Goal: Task Accomplishment & Management: Complete application form

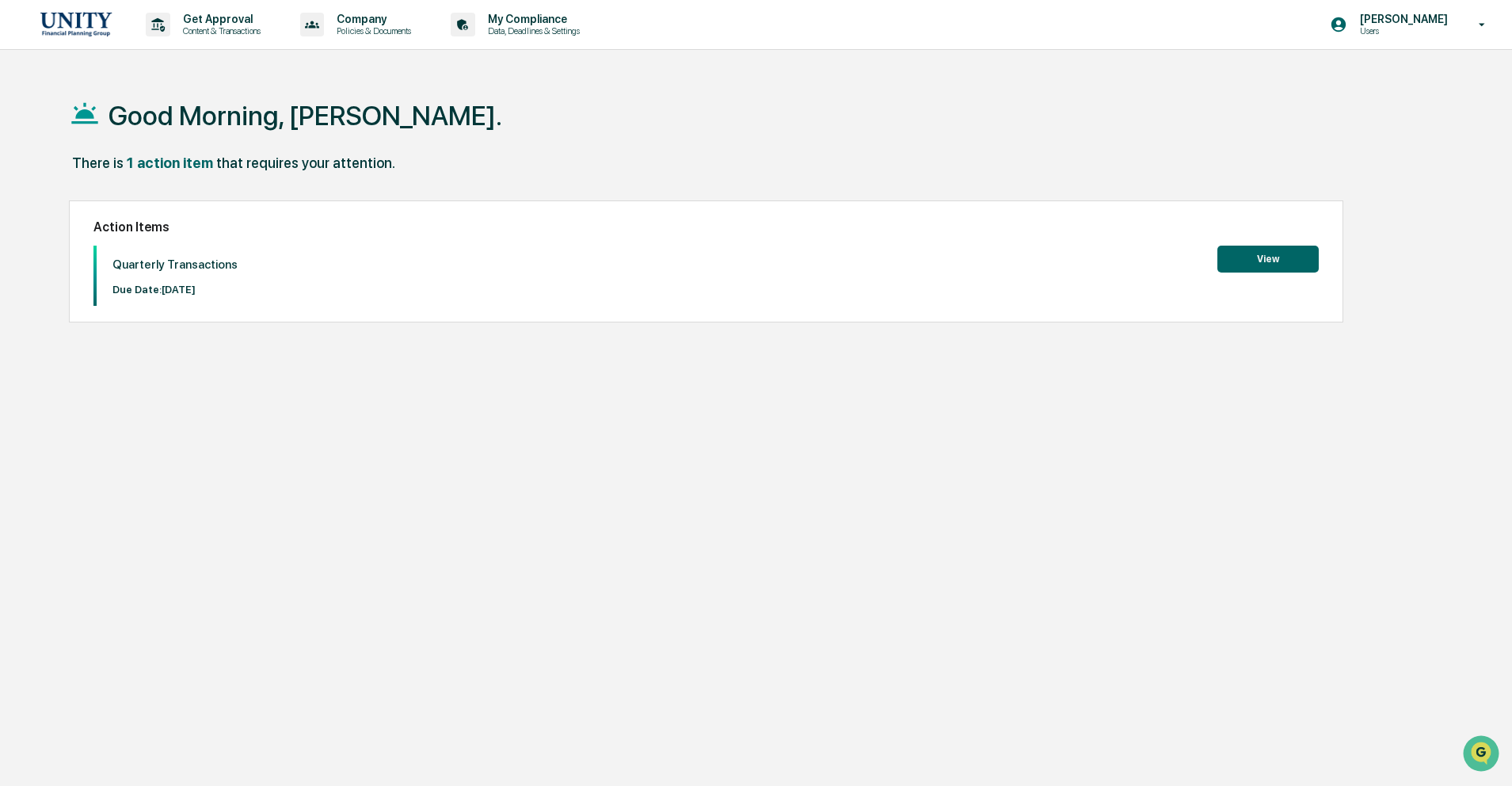
click at [1308, 268] on button "View" at bounding box center [1268, 259] width 101 height 27
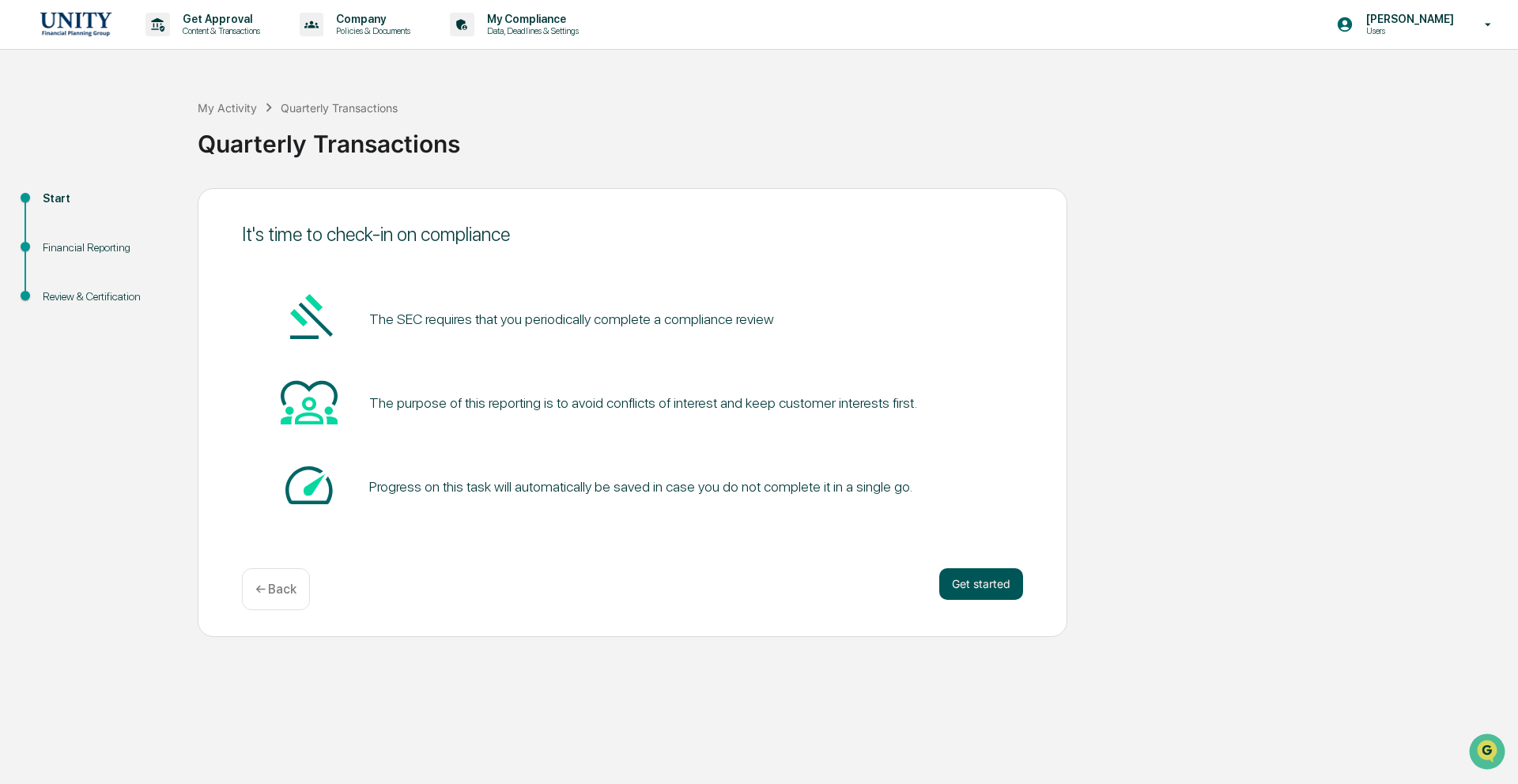
click at [996, 582] on button "Get started" at bounding box center [980, 584] width 84 height 32
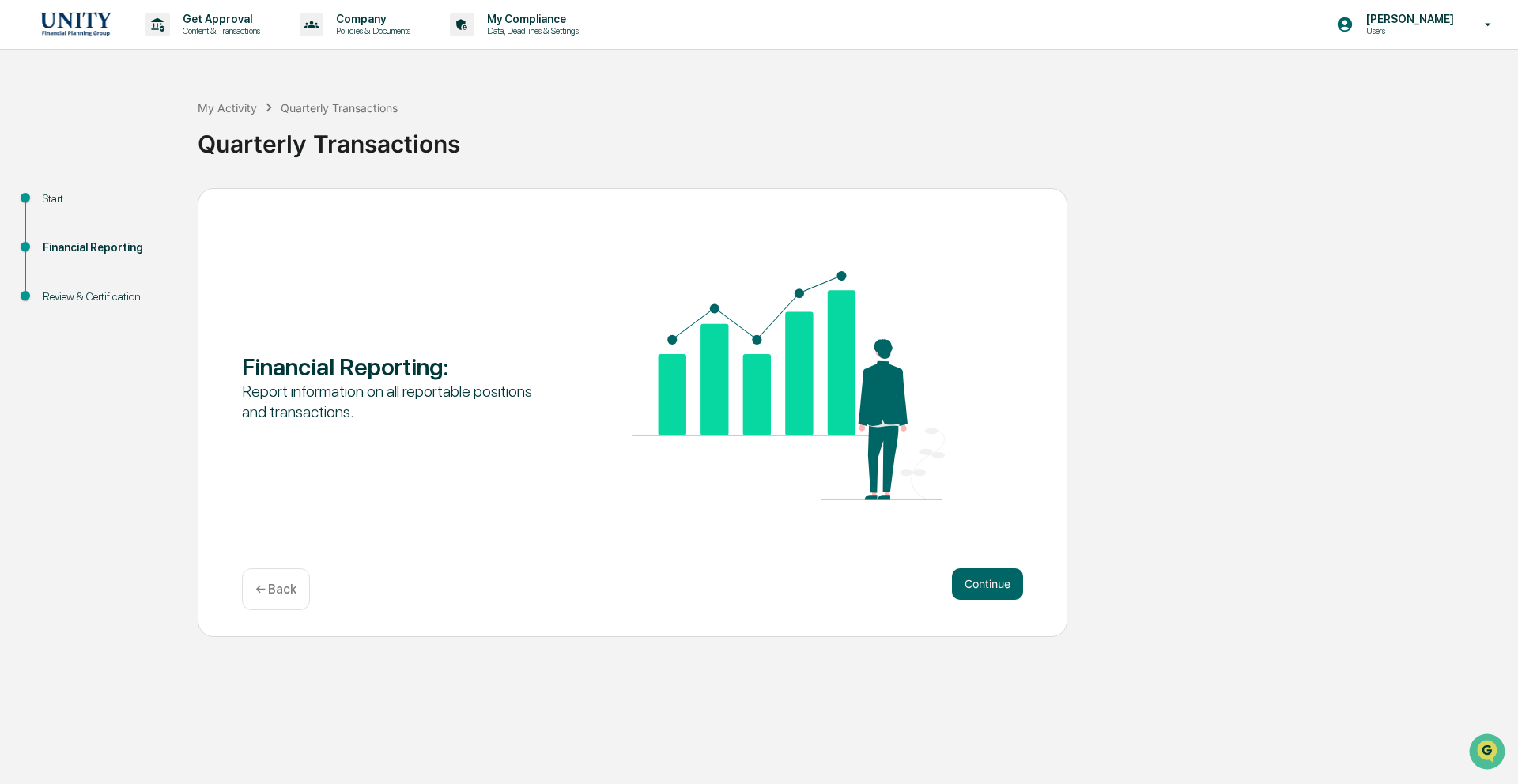
click at [996, 582] on button "Continue" at bounding box center [988, 584] width 72 height 32
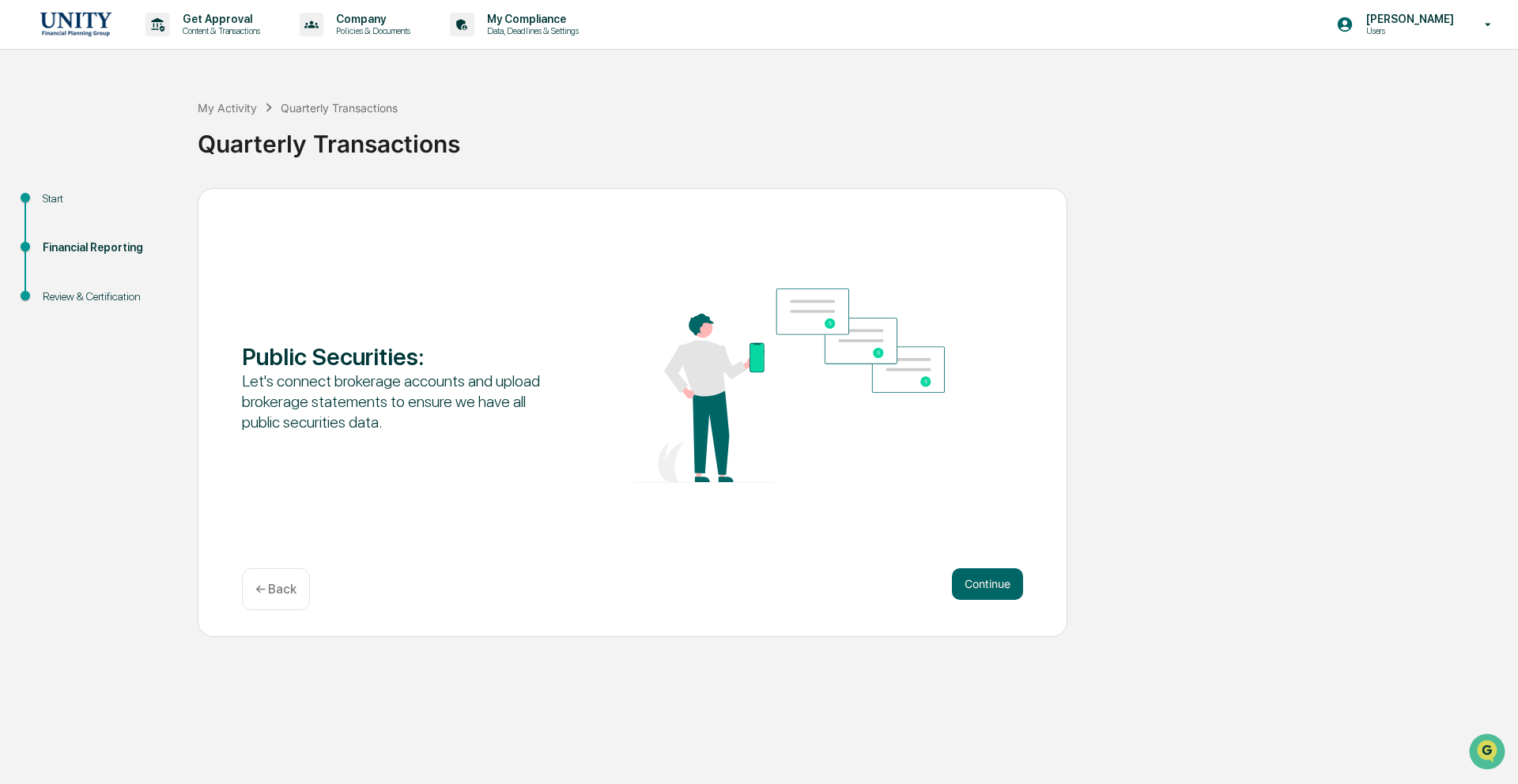
click at [996, 582] on button "Continue" at bounding box center [988, 584] width 72 height 32
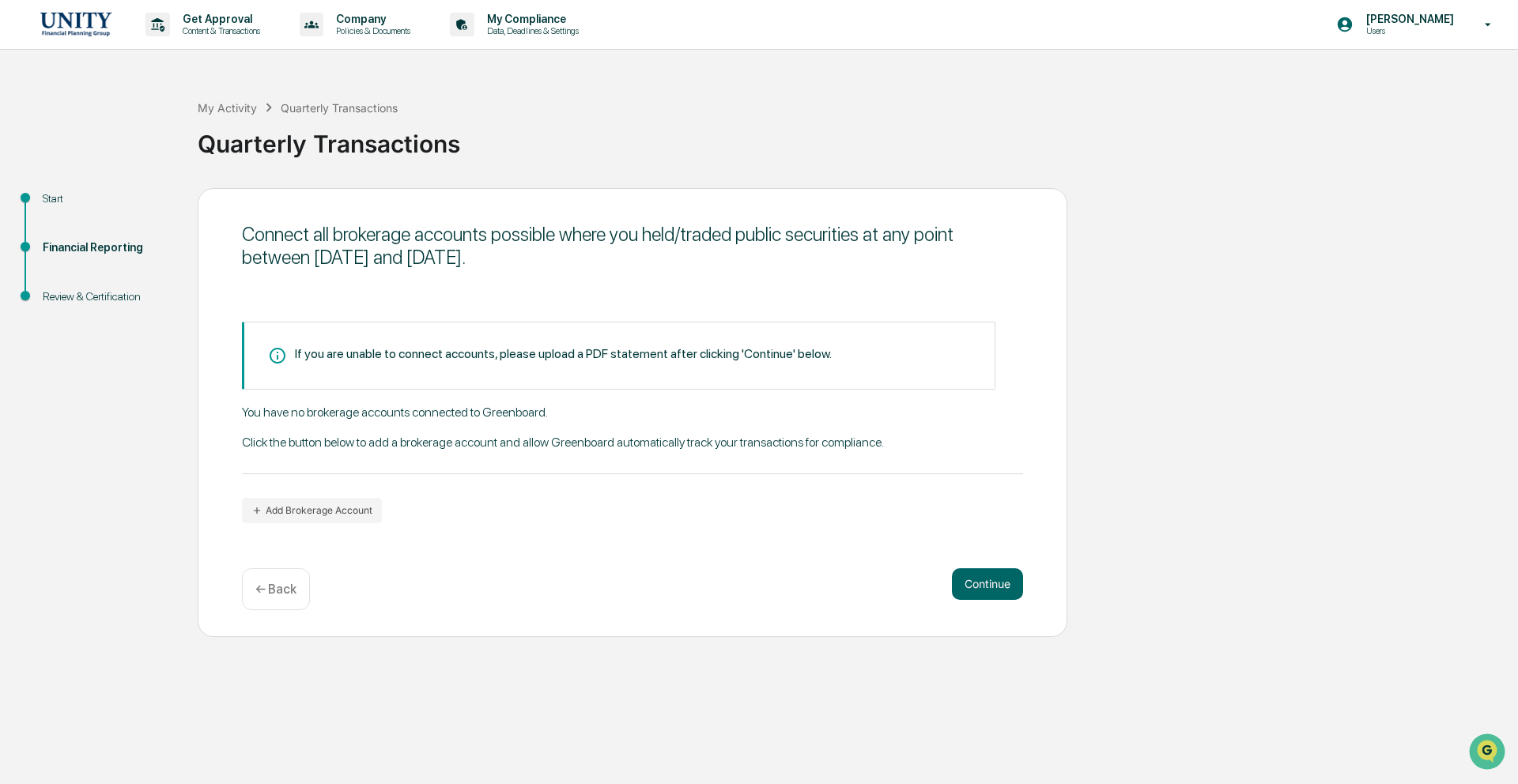
click at [996, 582] on button "Continue" at bounding box center [988, 584] width 72 height 32
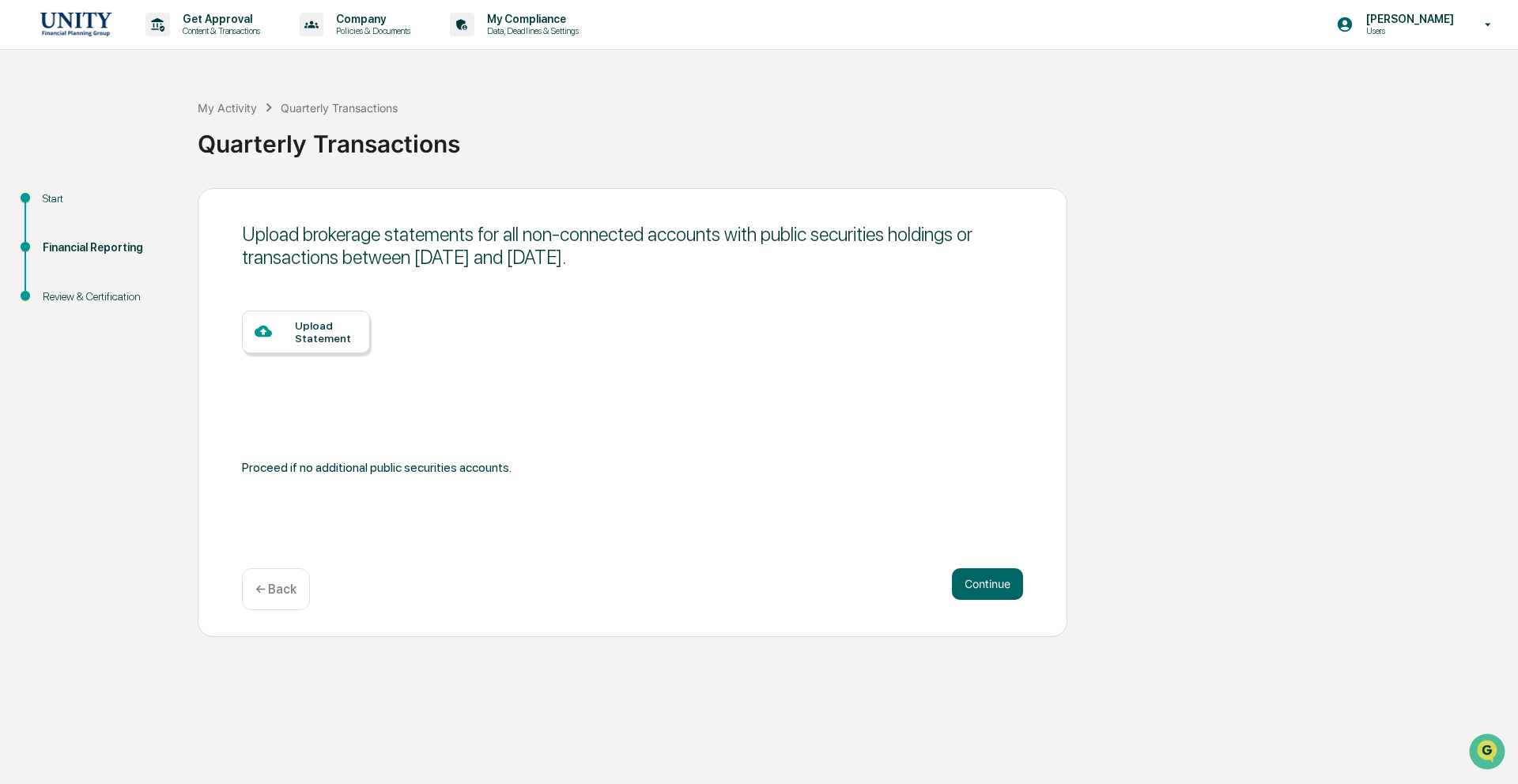
click at [996, 582] on button "Continue" at bounding box center [988, 584] width 72 height 32
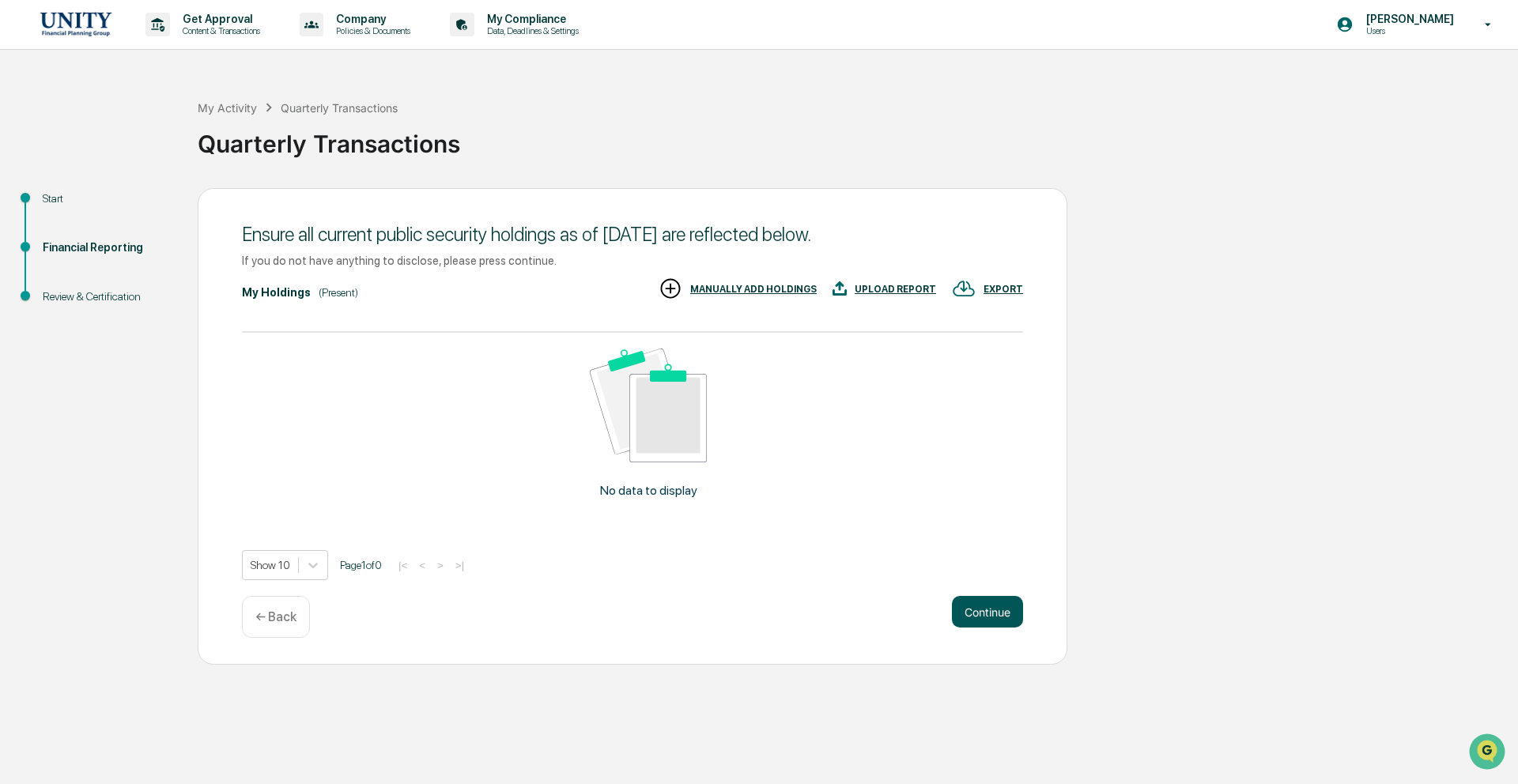
click at [986, 607] on button "Continue" at bounding box center [988, 612] width 72 height 32
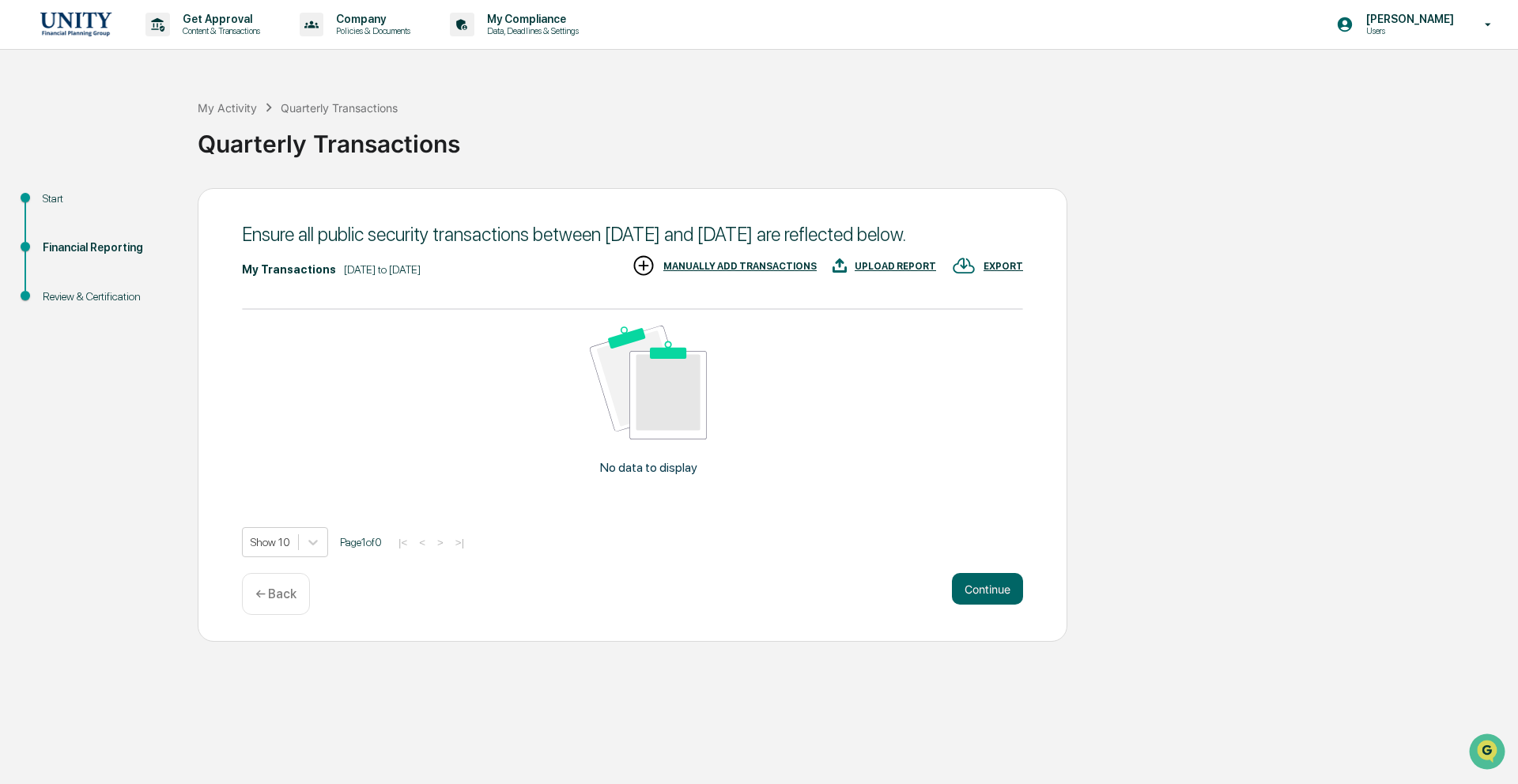
click at [986, 604] on button "Continue" at bounding box center [988, 589] width 72 height 32
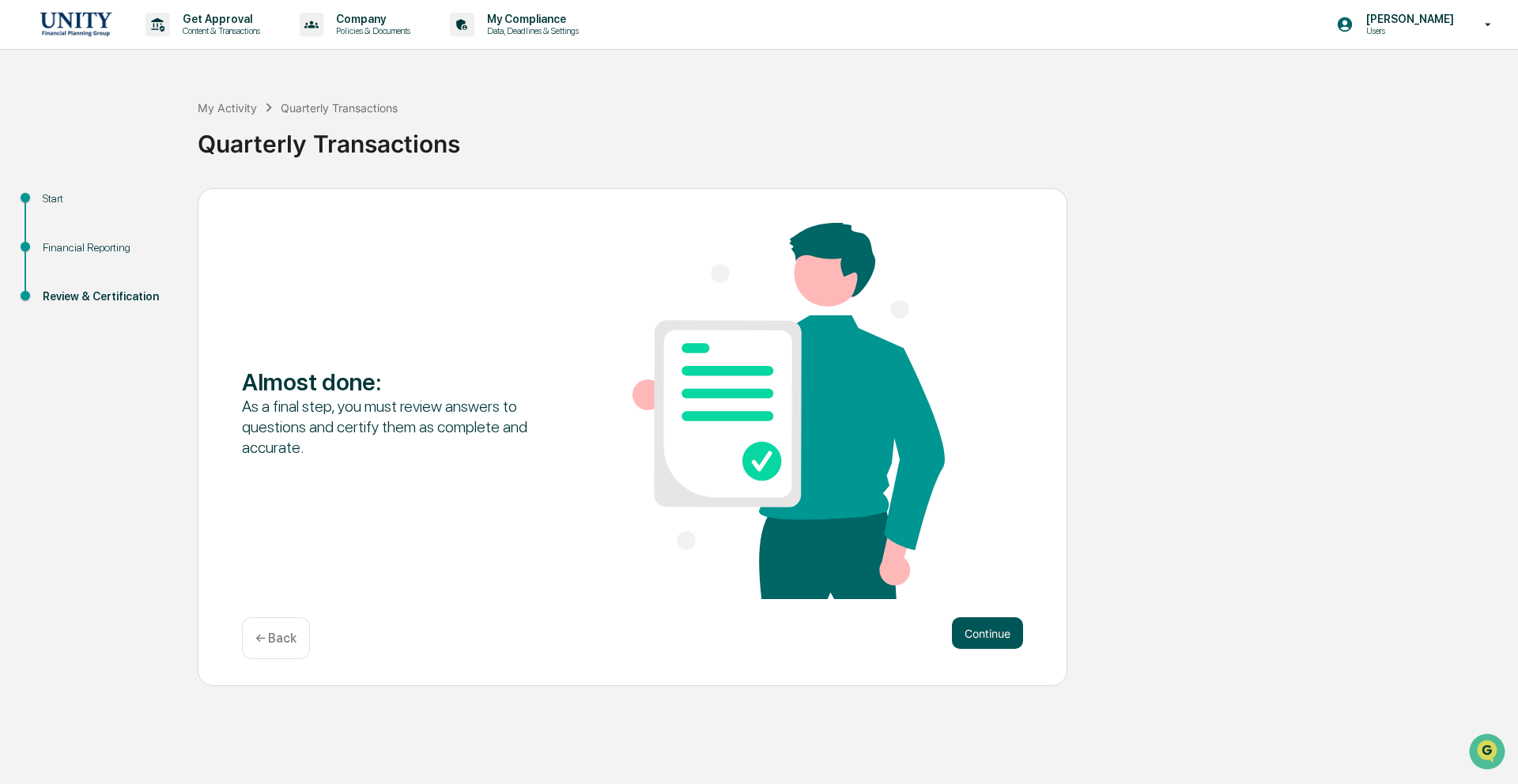
click at [983, 622] on button "Continue" at bounding box center [988, 633] width 72 height 32
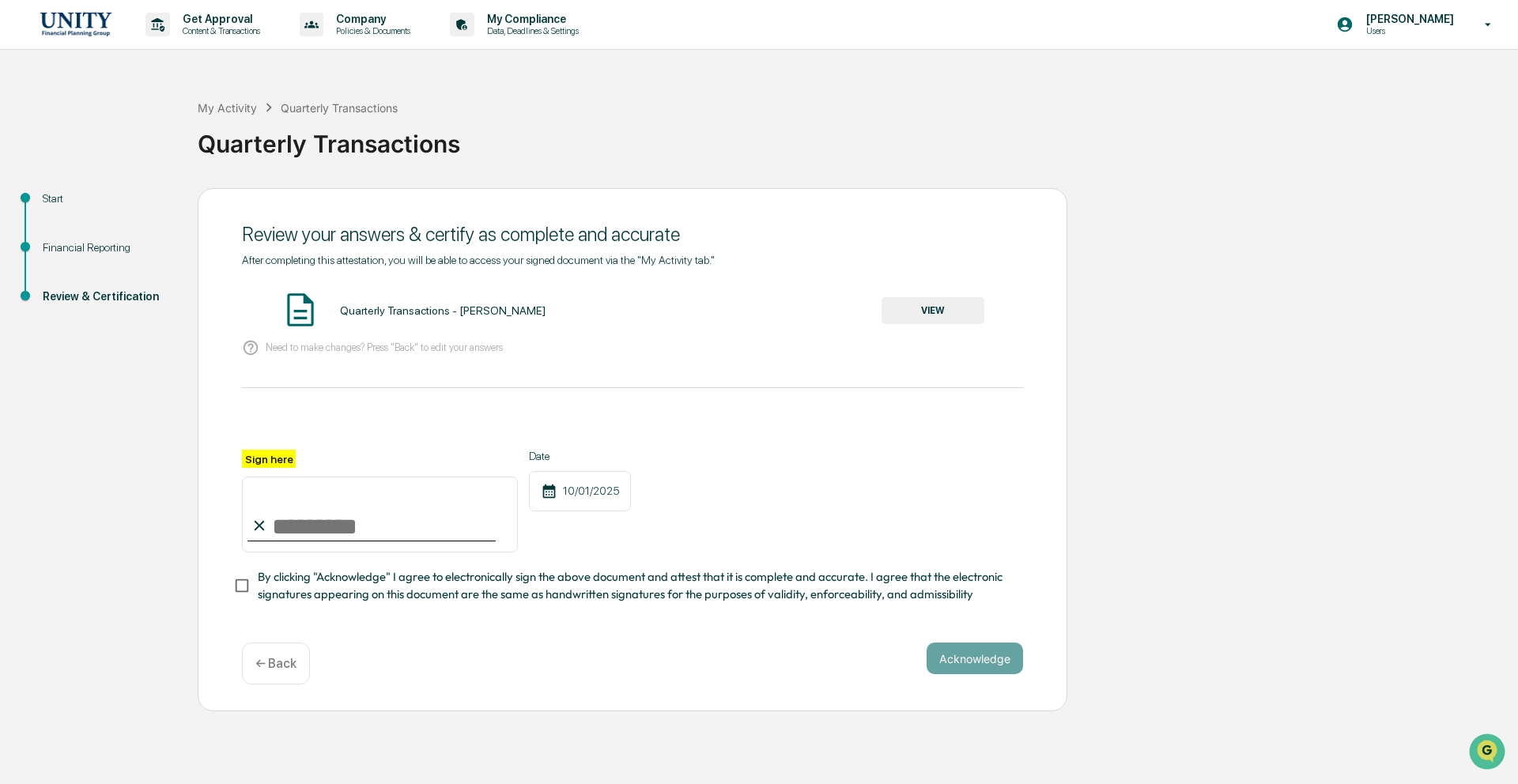
click at [486, 504] on input "Sign here" at bounding box center [380, 514] width 276 height 76
click at [380, 605] on div "After completing this attestation, you will be able to access your signed docum…" at bounding box center [632, 440] width 781 height 374
click at [347, 521] on input "Sign here" at bounding box center [380, 514] width 276 height 76
type input "**********"
click at [981, 665] on button "Acknowledge" at bounding box center [975, 658] width 96 height 32
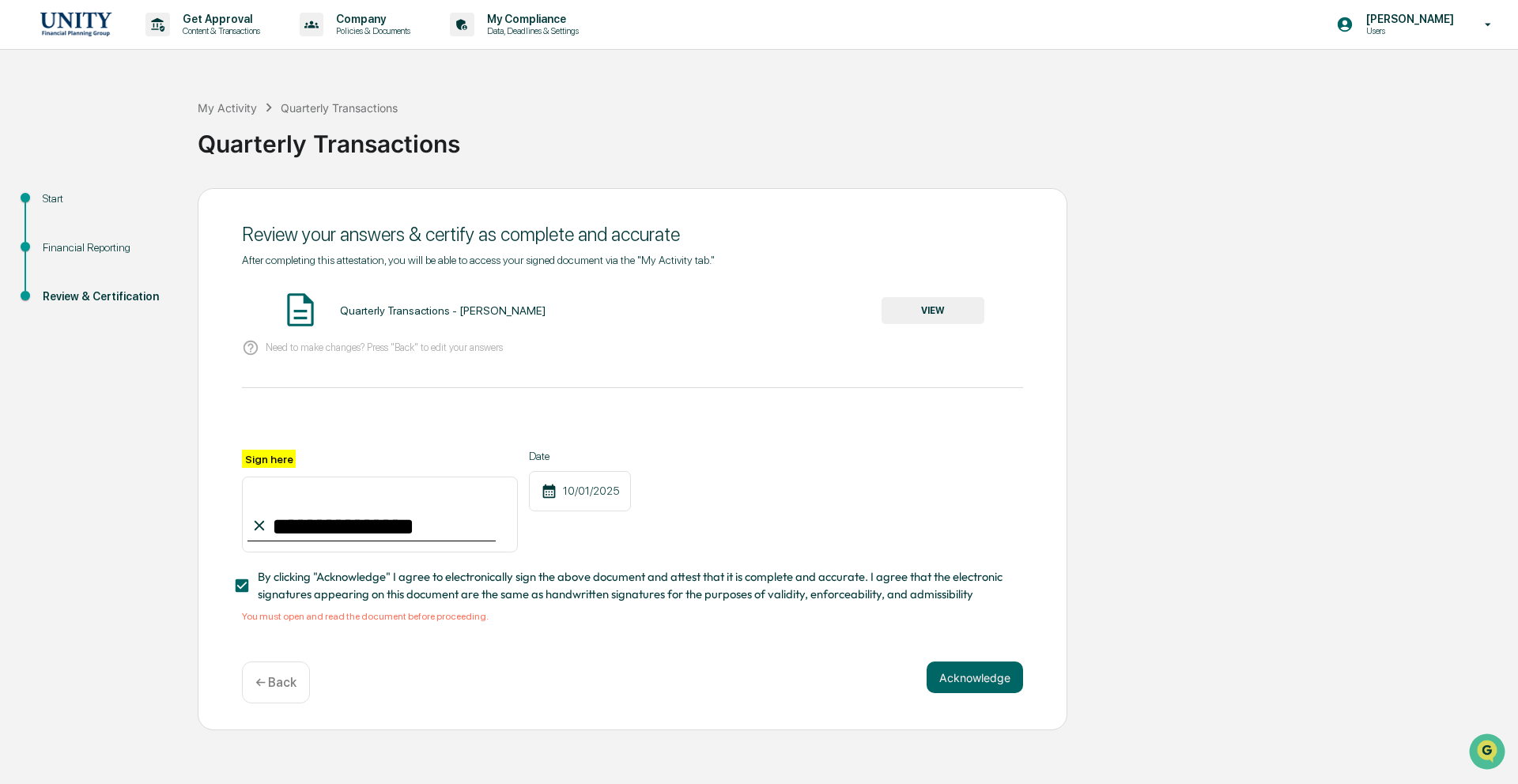
click at [967, 316] on button "VIEW" at bounding box center [932, 311] width 103 height 27
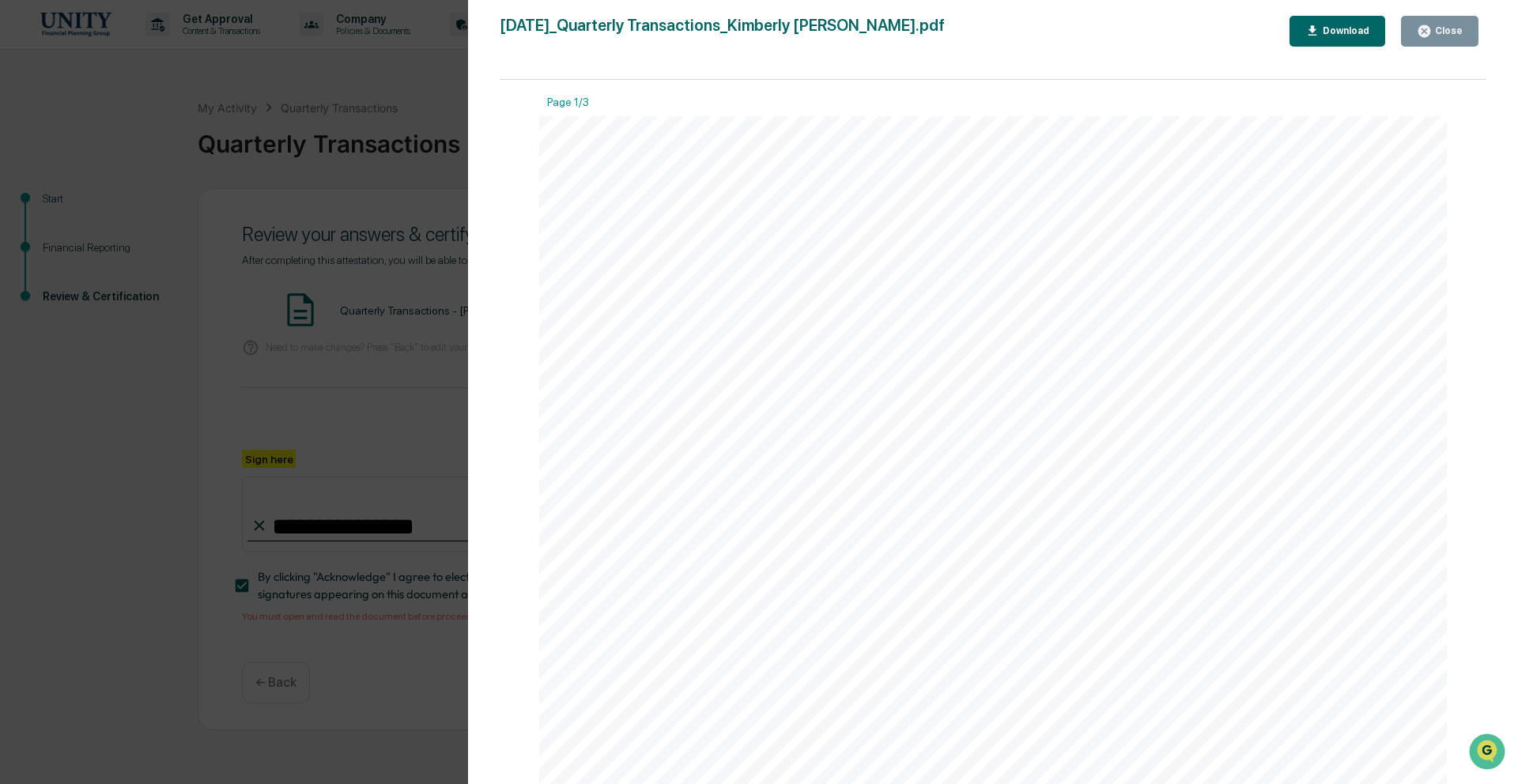
click at [1445, 27] on div "Close" at bounding box center [1446, 31] width 31 height 11
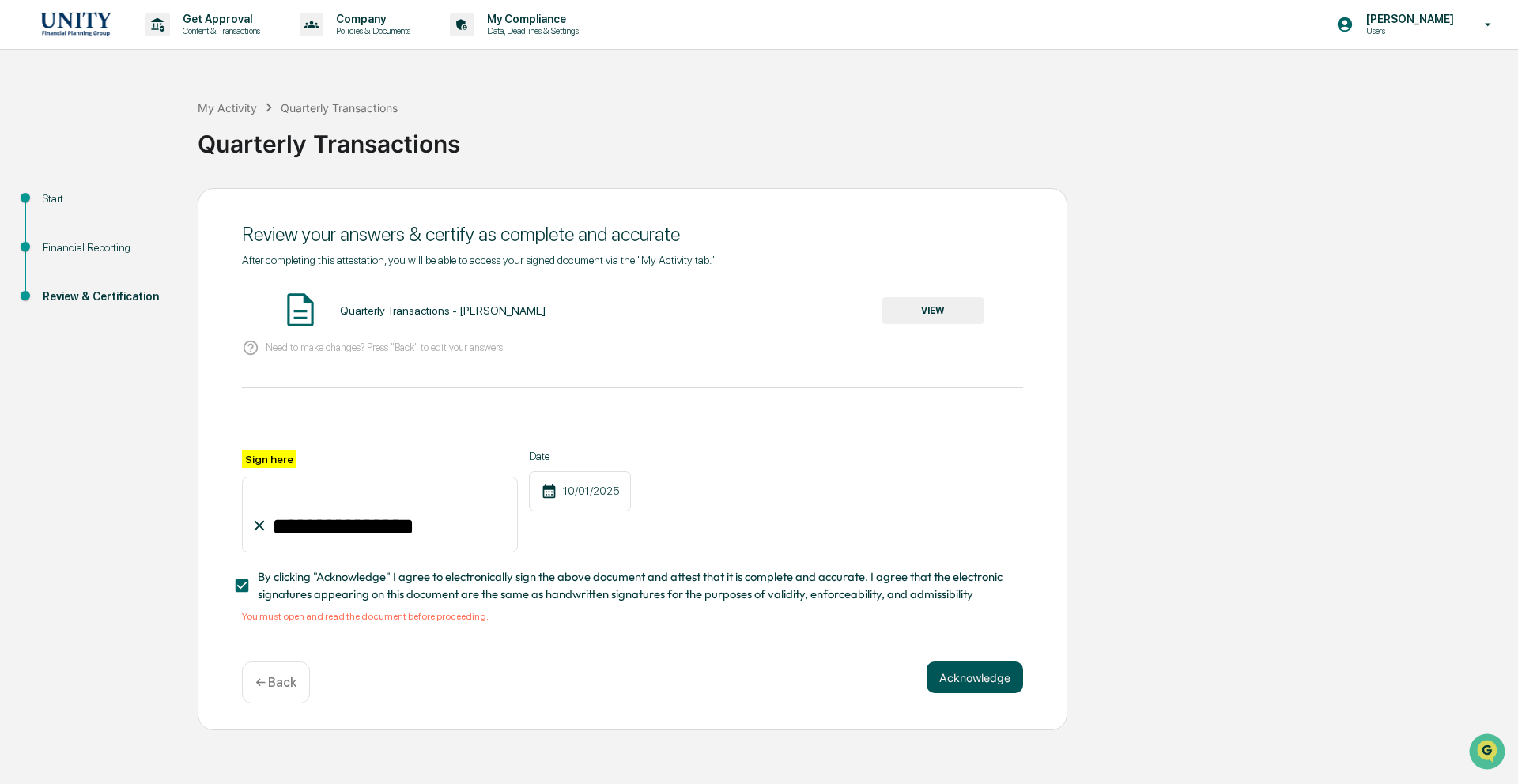
click at [940, 673] on button "Acknowledge" at bounding box center [975, 678] width 96 height 32
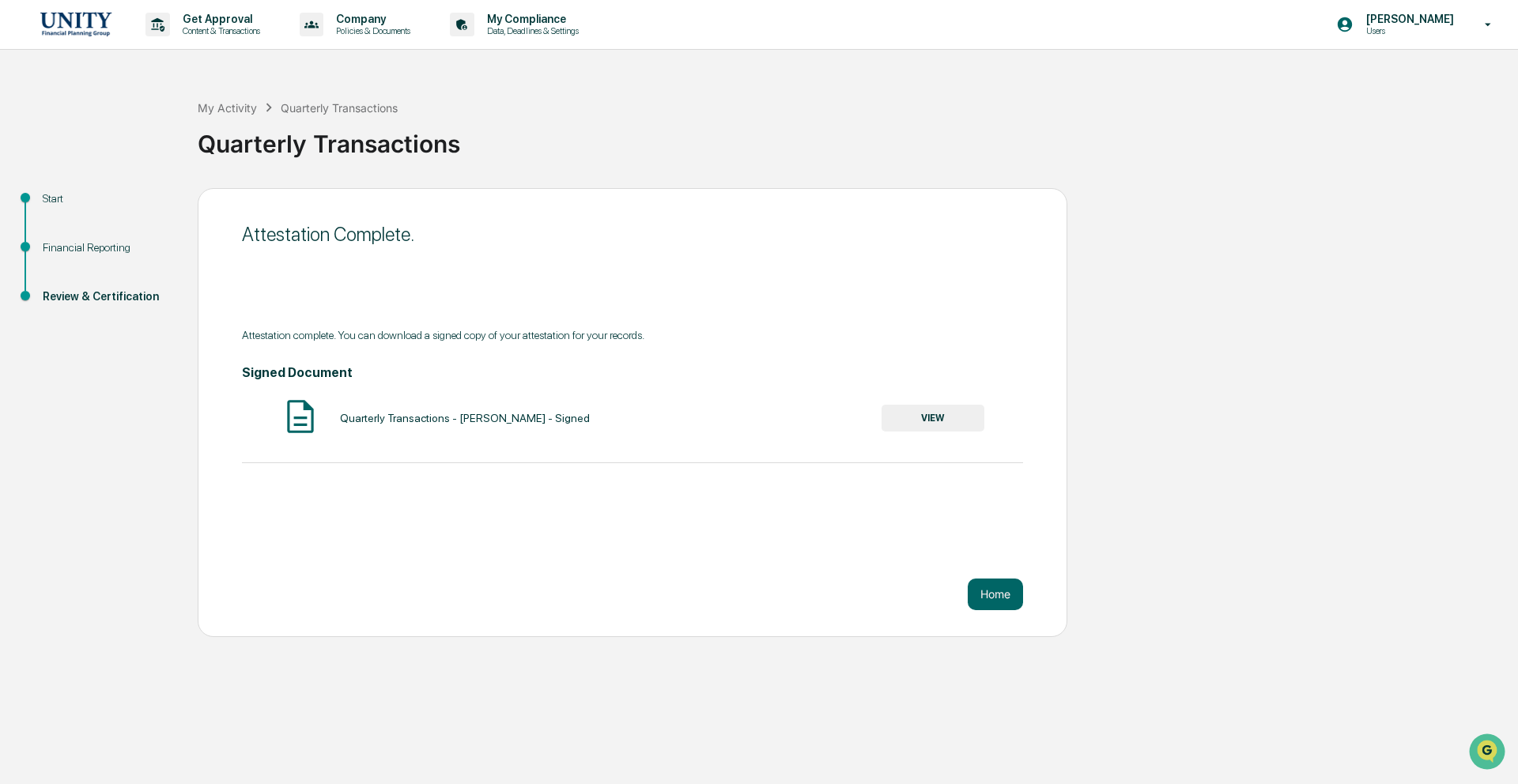
click at [947, 438] on div "Quarterly Transactions - [PERSON_NAME] - Signed VIEW" at bounding box center [632, 417] width 781 height 41
click at [941, 419] on button "VIEW" at bounding box center [932, 418] width 103 height 27
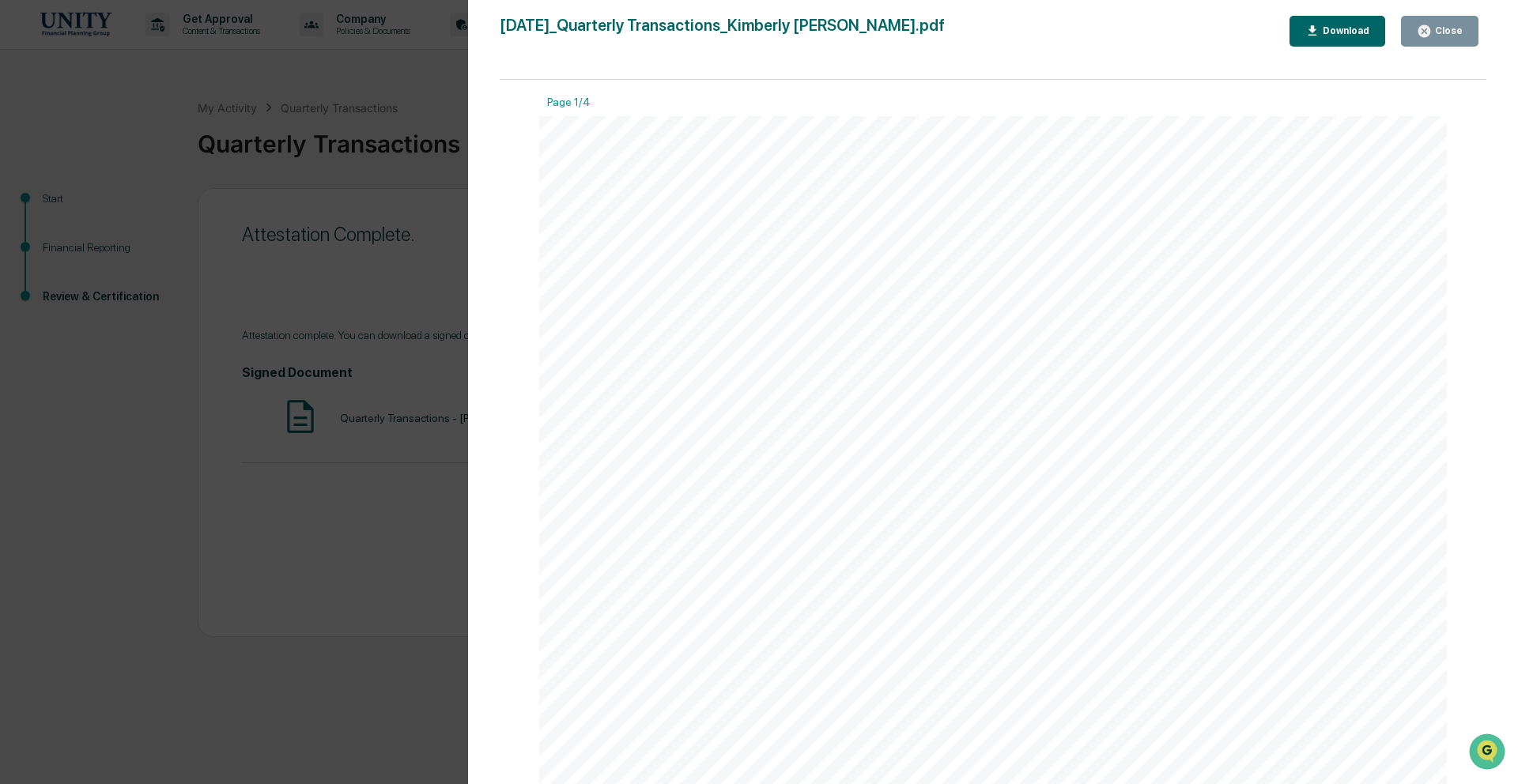
click at [1418, 37] on icon "button" at bounding box center [1424, 31] width 15 height 15
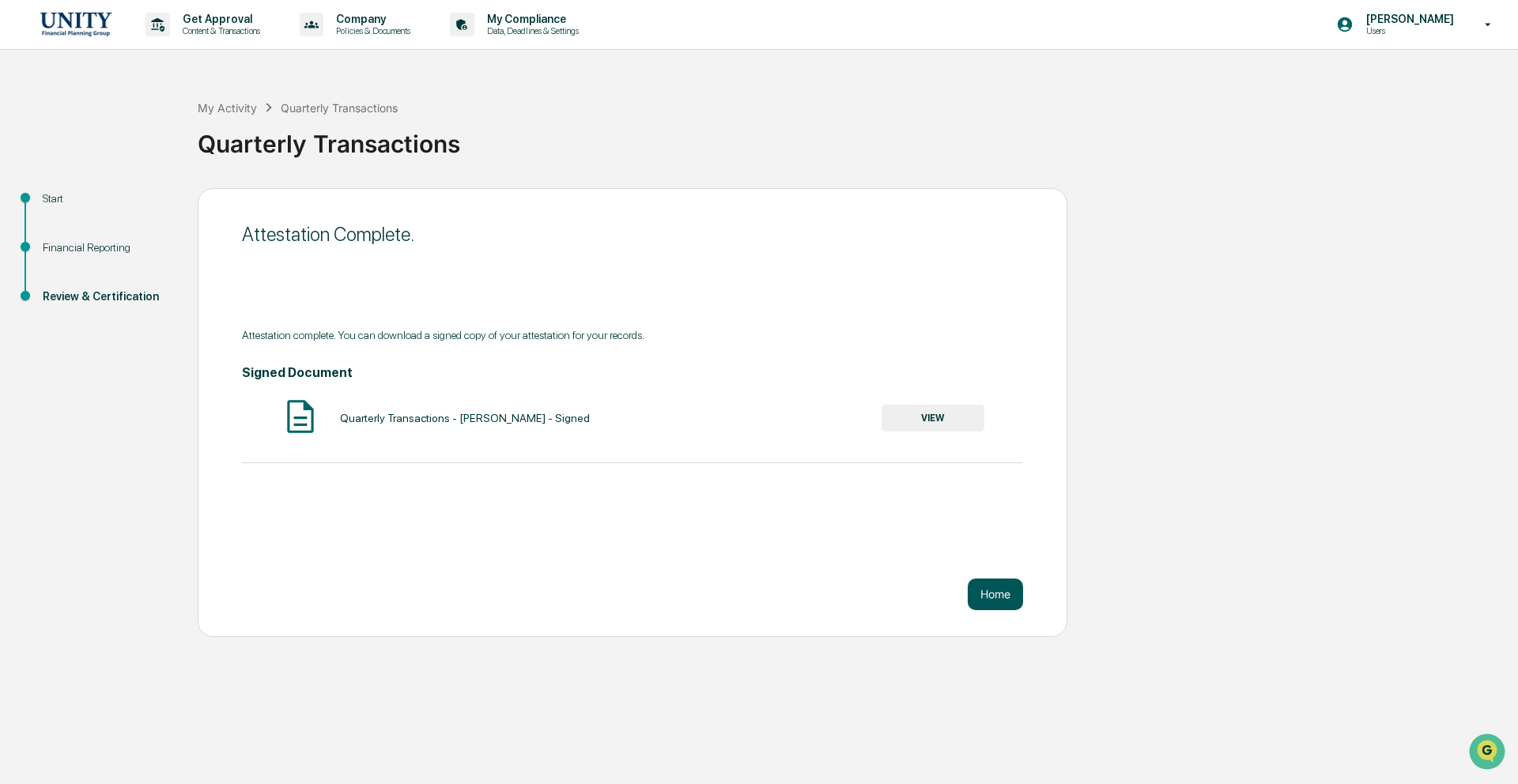
click at [1008, 595] on button "Home" at bounding box center [994, 594] width 56 height 32
